Goal: Information Seeking & Learning: Learn about a topic

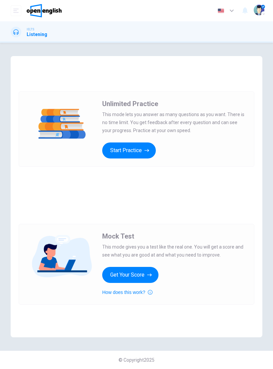
click at [141, 151] on button "Start Practice" at bounding box center [129, 150] width 54 height 16
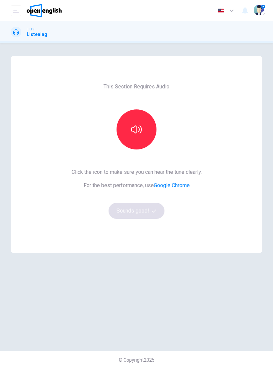
click at [140, 134] on icon "button" at bounding box center [136, 129] width 11 height 11
click at [138, 214] on button "Sounds good!" at bounding box center [137, 211] width 56 height 16
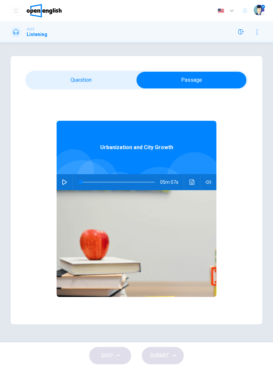
click at [65, 184] on icon "button" at bounding box center [64, 181] width 5 height 5
type input "*"
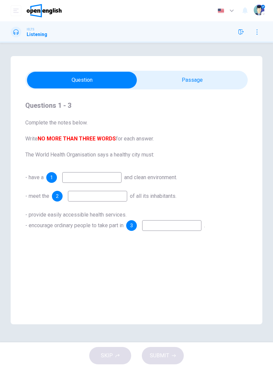
click at [106, 175] on input at bounding box center [91, 177] width 59 height 11
click at [261, 7] on img "button" at bounding box center [259, 10] width 11 height 11
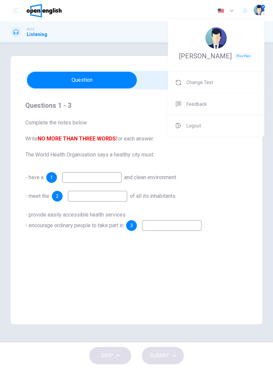
click at [234, 57] on span "Plus Plan" at bounding box center [243, 56] width 19 height 7
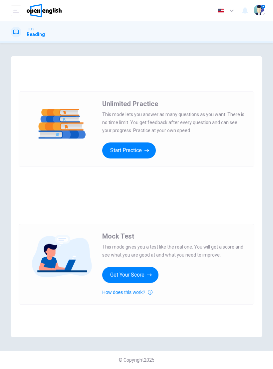
click at [129, 291] on button "How does this work?" at bounding box center [127, 292] width 50 height 8
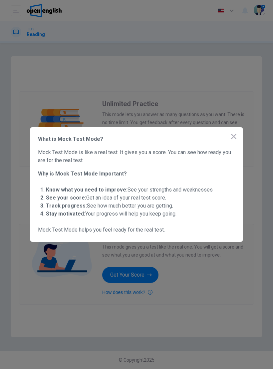
click at [129, 272] on div at bounding box center [136, 184] width 273 height 369
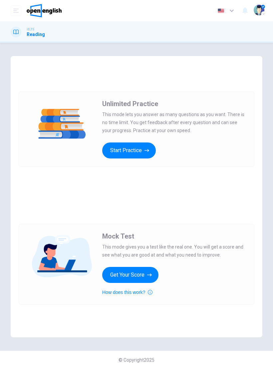
click at [119, 270] on button "Get Your Score" at bounding box center [130, 275] width 56 height 16
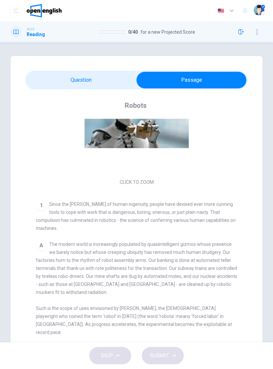
scroll to position [47, 0]
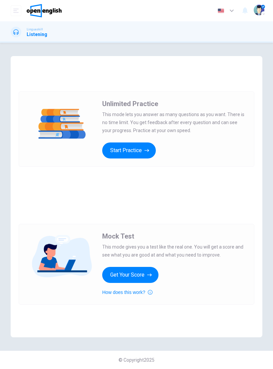
click at [227, 128] on span "This mode lets you answer as many questions as you want. There is no time limit…" at bounding box center [174, 122] width 144 height 24
click at [133, 154] on button "Start Practice" at bounding box center [129, 150] width 54 height 16
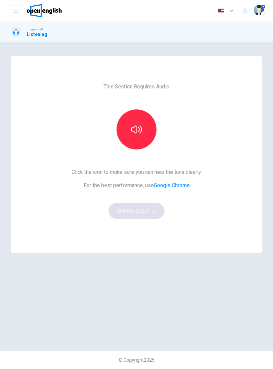
click at [140, 128] on icon "button" at bounding box center [136, 129] width 11 height 11
click at [143, 133] on button "button" at bounding box center [137, 129] width 40 height 40
click at [144, 130] on button "button" at bounding box center [137, 129] width 40 height 40
click at [140, 131] on icon "button" at bounding box center [136, 129] width 11 height 11
click at [136, 132] on icon "button" at bounding box center [136, 129] width 11 height 11
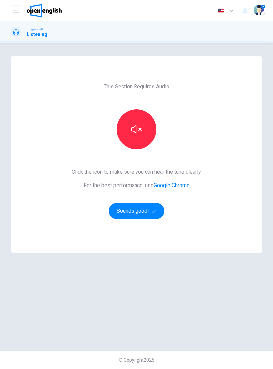
click at [139, 127] on icon "button" at bounding box center [136, 129] width 11 height 11
click at [135, 133] on icon "button" at bounding box center [136, 129] width 11 height 8
click at [139, 132] on icon "button" at bounding box center [136, 129] width 11 height 11
click at [140, 135] on button "button" at bounding box center [137, 129] width 40 height 40
click at [137, 135] on button "button" at bounding box center [137, 129] width 40 height 40
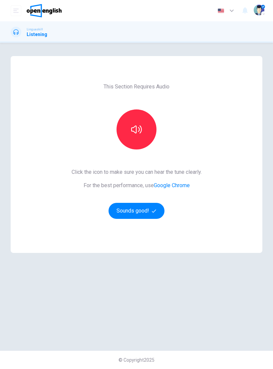
click at [137, 134] on icon "button" at bounding box center [136, 129] width 11 height 11
click at [131, 135] on button "button" at bounding box center [137, 129] width 40 height 40
click at [137, 132] on icon "button" at bounding box center [136, 129] width 11 height 11
click at [138, 134] on icon "button" at bounding box center [136, 129] width 11 height 11
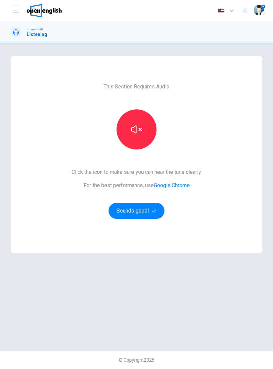
click at [139, 132] on icon "button" at bounding box center [136, 129] width 11 height 11
click at [140, 124] on button "button" at bounding box center [137, 129] width 40 height 40
click at [138, 129] on icon "button" at bounding box center [136, 129] width 11 height 11
click at [140, 129] on icon "button" at bounding box center [136, 129] width 11 height 11
click at [142, 133] on button "button" at bounding box center [137, 129] width 40 height 40
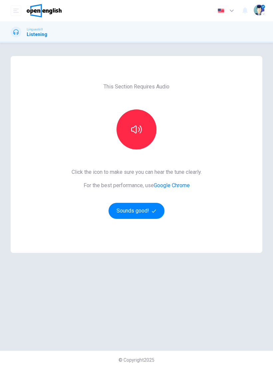
click at [139, 134] on icon "button" at bounding box center [136, 129] width 11 height 11
click at [140, 132] on icon "button" at bounding box center [136, 129] width 11 height 11
click at [138, 126] on icon "button" at bounding box center [136, 129] width 11 height 11
click at [136, 133] on icon "button" at bounding box center [136, 129] width 11 height 8
click at [143, 129] on button "button" at bounding box center [137, 129] width 40 height 40
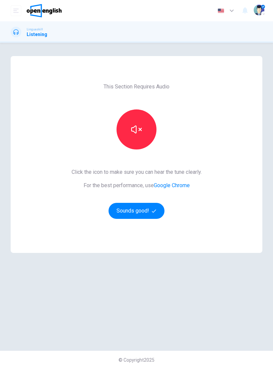
click at [145, 126] on button "button" at bounding box center [137, 129] width 40 height 40
click at [138, 134] on icon "button" at bounding box center [136, 129] width 11 height 11
click at [139, 135] on button "button" at bounding box center [137, 129] width 40 height 40
click at [143, 131] on button "button" at bounding box center [137, 129] width 40 height 40
click at [144, 126] on button "button" at bounding box center [137, 129] width 40 height 40
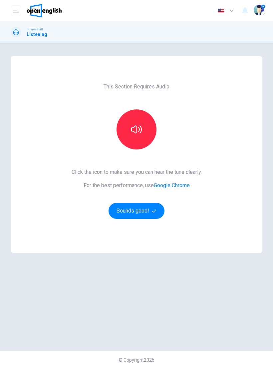
click at [138, 130] on icon "button" at bounding box center [136, 129] width 11 height 11
click at [137, 211] on button "Sounds good!" at bounding box center [137, 211] width 56 height 16
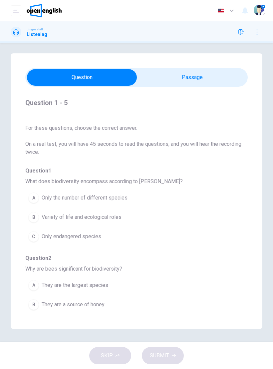
scroll to position [3, 0]
click at [236, 153] on span "On a real test, you will have 45 seconds to read the questions, and you will he…" at bounding box center [136, 148] width 223 height 16
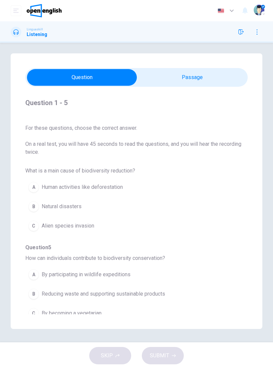
scroll to position [273, 0]
click at [245, 32] on button "button" at bounding box center [241, 32] width 11 height 11
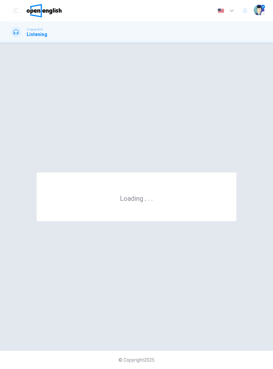
scroll to position [0, 0]
